Goal: Navigation & Orientation: Find specific page/section

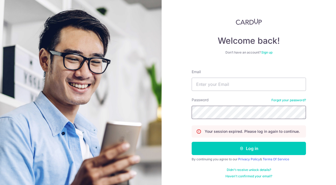
click at [0, 185] on com-1password-button at bounding box center [0, 185] width 0 height 0
type input "[EMAIL_ADDRESS][DOMAIN_NAME]"
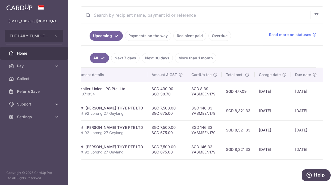
scroll to position [0, 155]
